Goal: Information Seeking & Learning: Learn about a topic

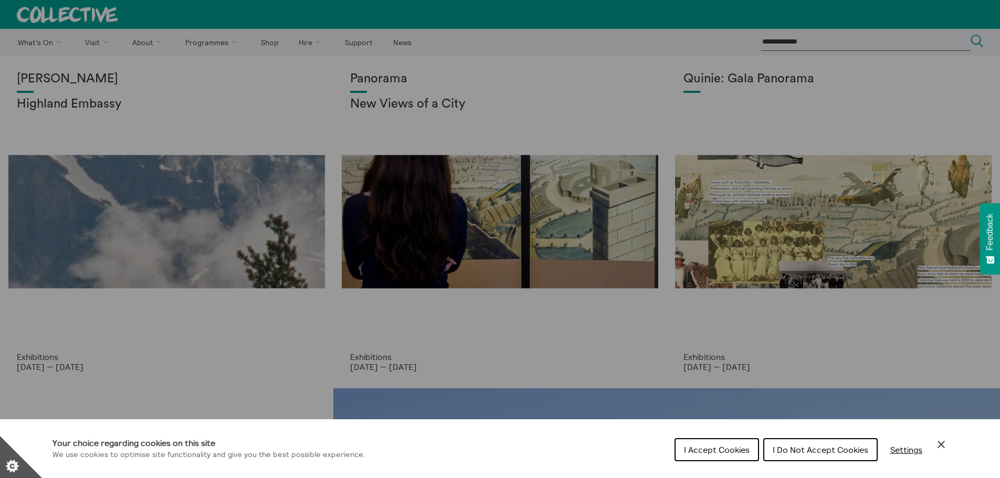
click at [808, 451] on span "I Do Not Accept Cookies" at bounding box center [821, 450] width 96 height 10
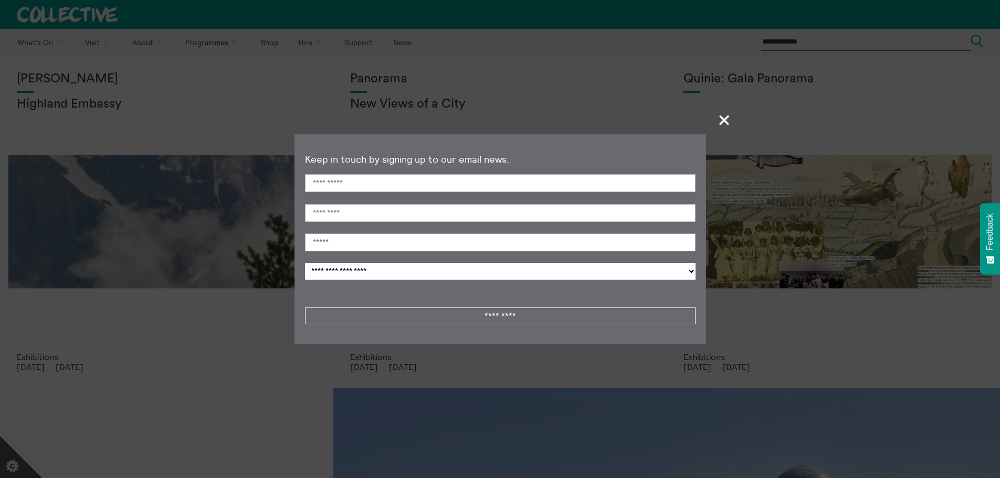
click at [725, 121] on span "+" at bounding box center [724, 119] width 31 height 31
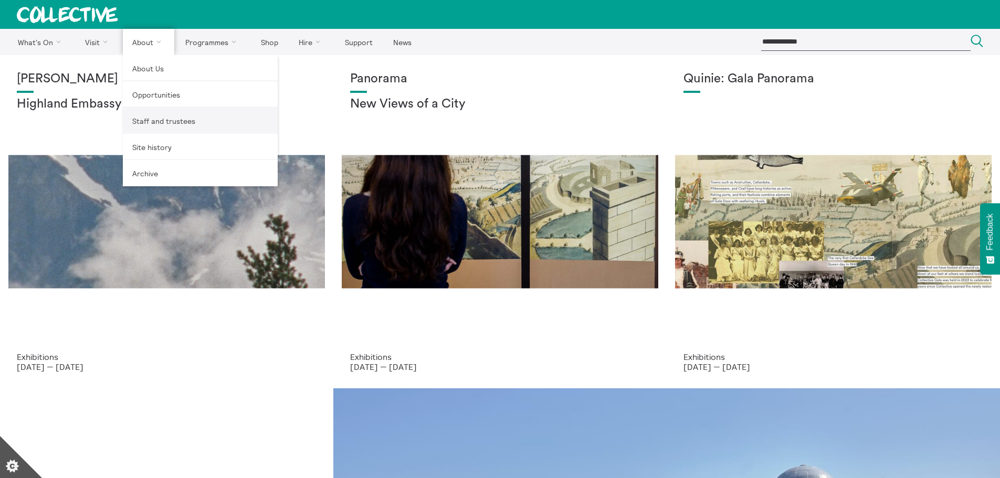
click at [156, 119] on link "Staff and trustees" at bounding box center [200, 121] width 155 height 26
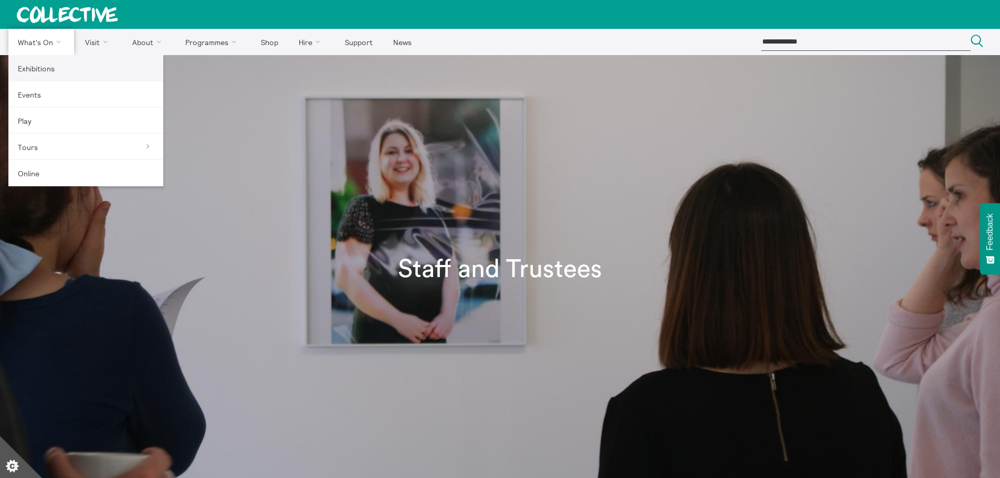
click at [43, 66] on link "Exhibitions" at bounding box center [85, 68] width 155 height 26
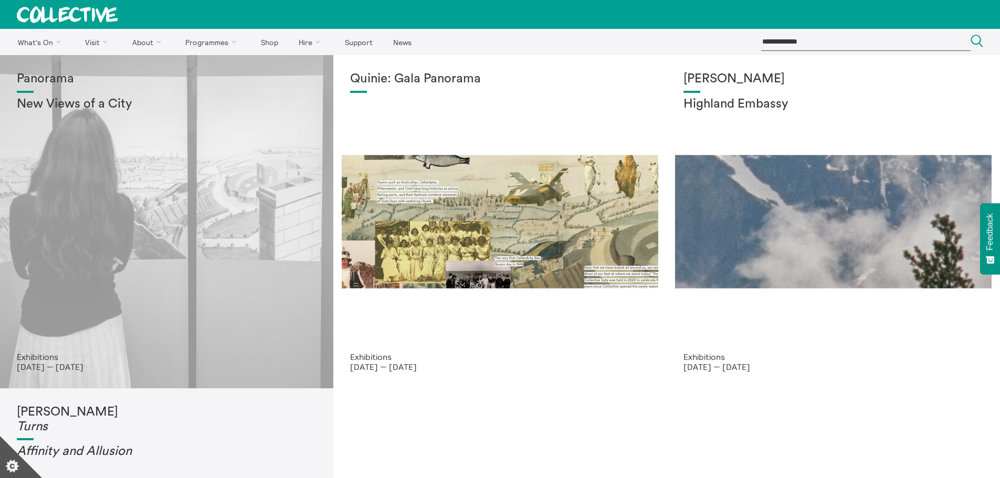
click at [112, 272] on div "Panorama New Views of a City" at bounding box center [167, 212] width 300 height 280
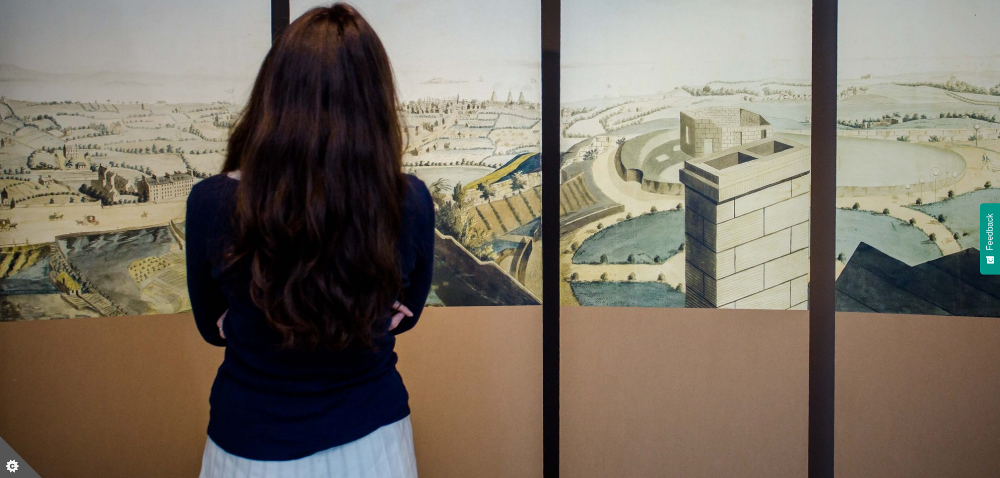
scroll to position [105, 0]
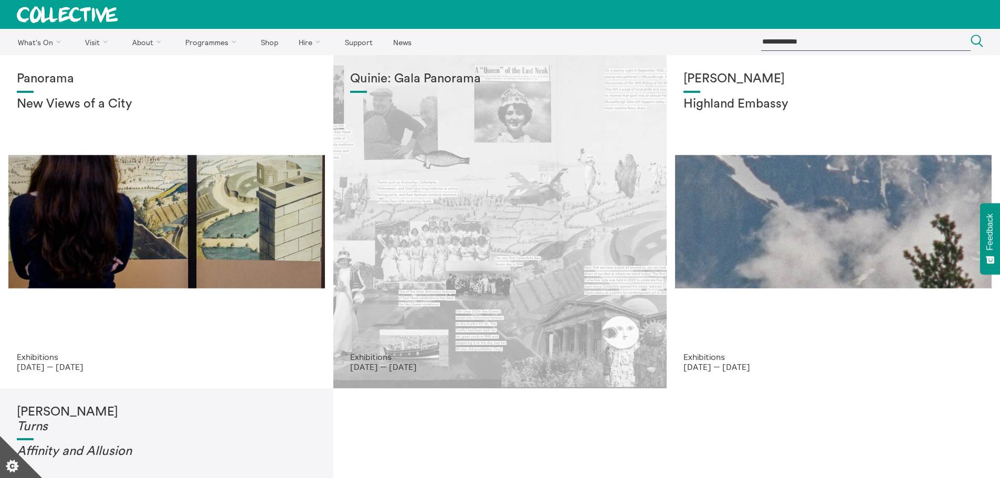
click at [374, 364] on p "7 Sept 2025 — 12 Oct 2025" at bounding box center [500, 366] width 300 height 9
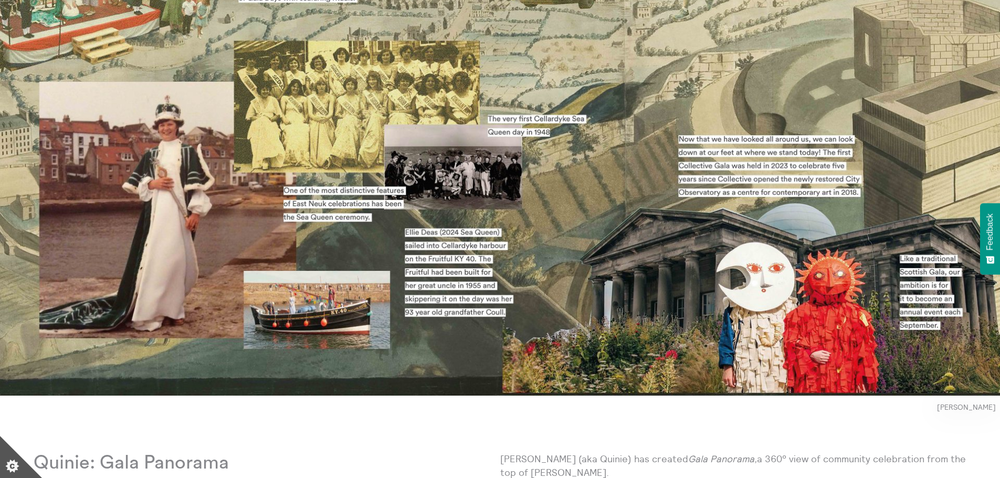
scroll to position [105, 0]
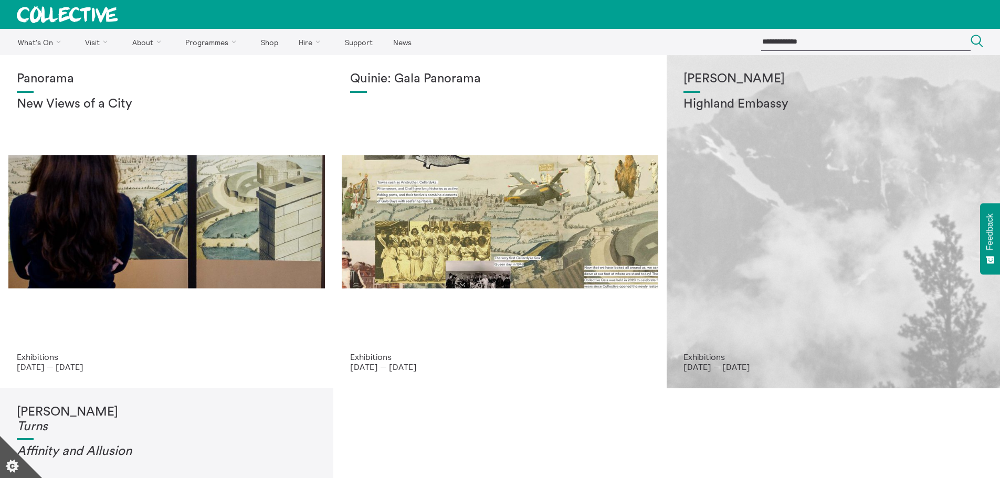
click at [867, 221] on div "[PERSON_NAME] Highland Embassy" at bounding box center [833, 212] width 300 height 280
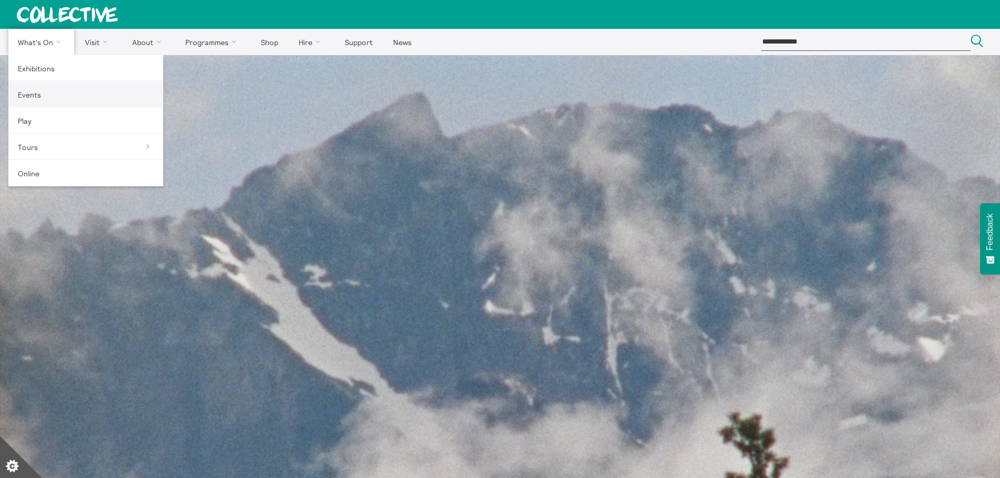
click at [39, 94] on link "Events" at bounding box center [85, 94] width 155 height 26
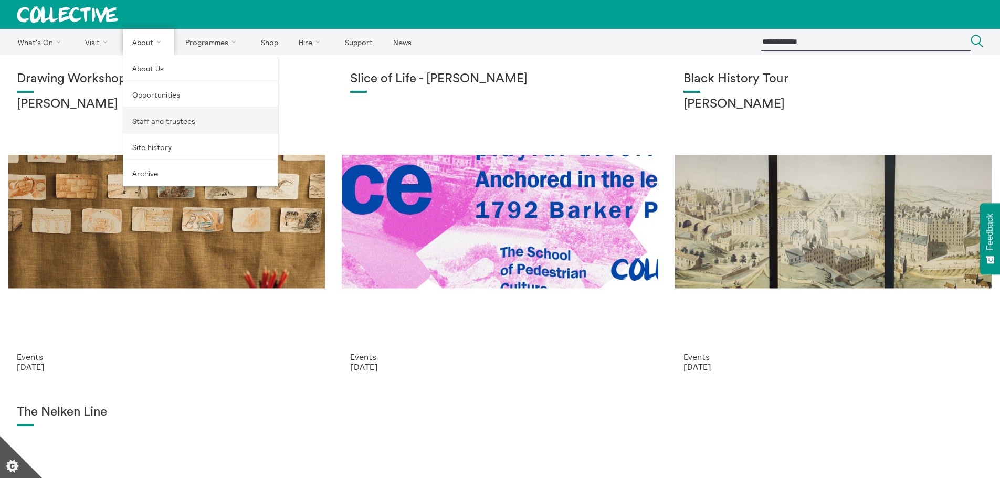
click at [152, 116] on link "Staff and trustees" at bounding box center [200, 121] width 155 height 26
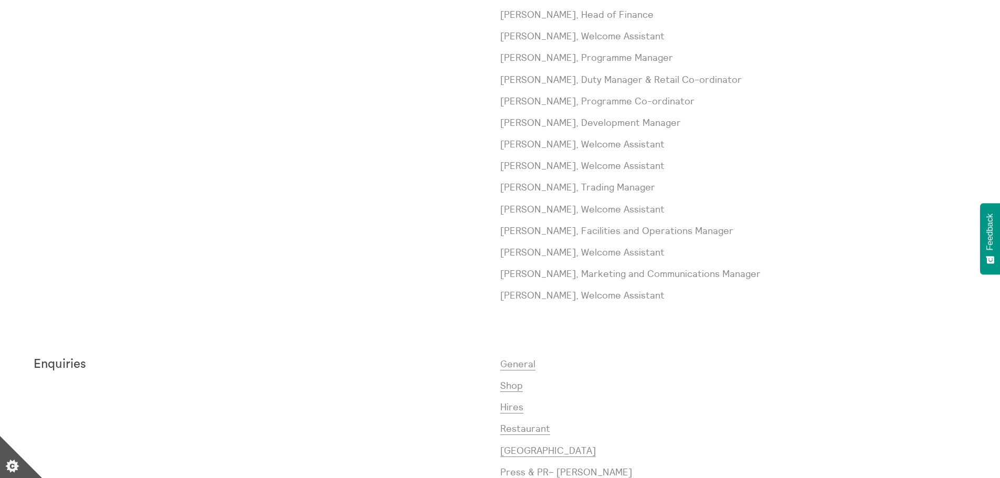
scroll to position [577, 0]
